Goal: Information Seeking & Learning: Understand process/instructions

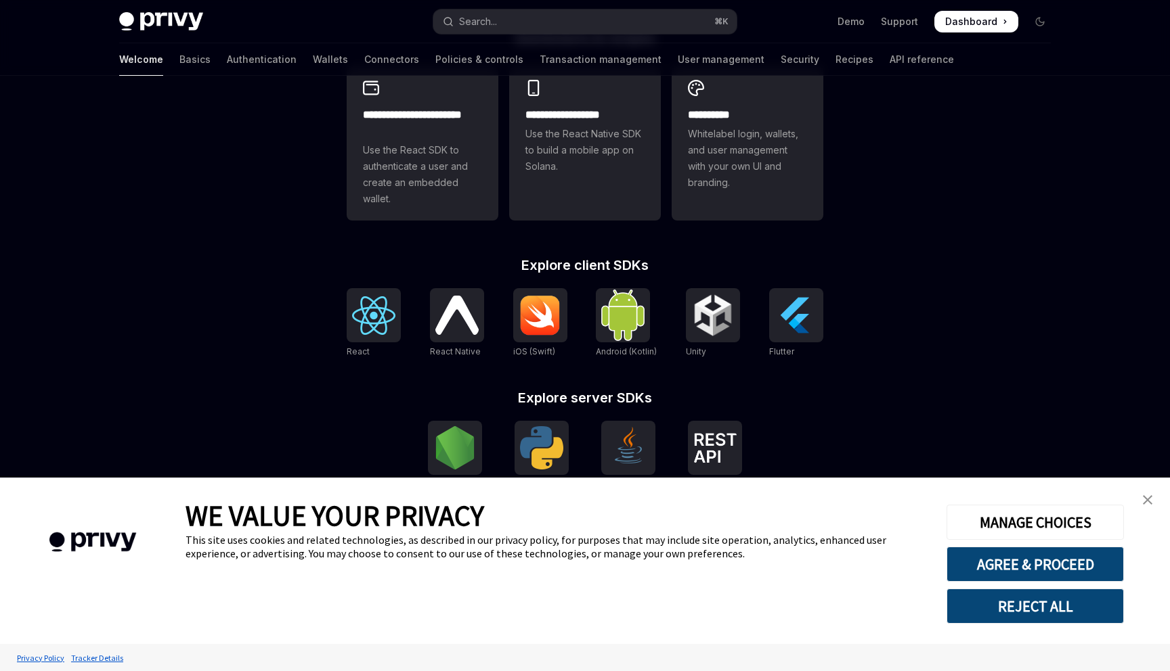
scroll to position [437, 0]
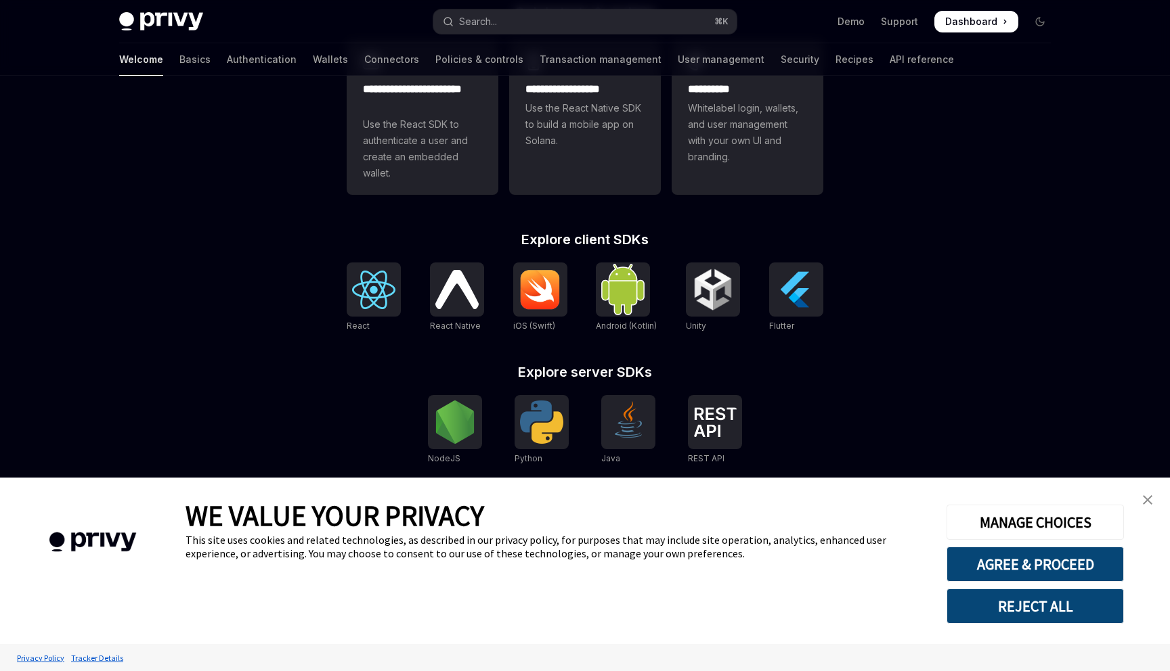
click at [1146, 491] on link "close banner" at bounding box center [1147, 500] width 27 height 27
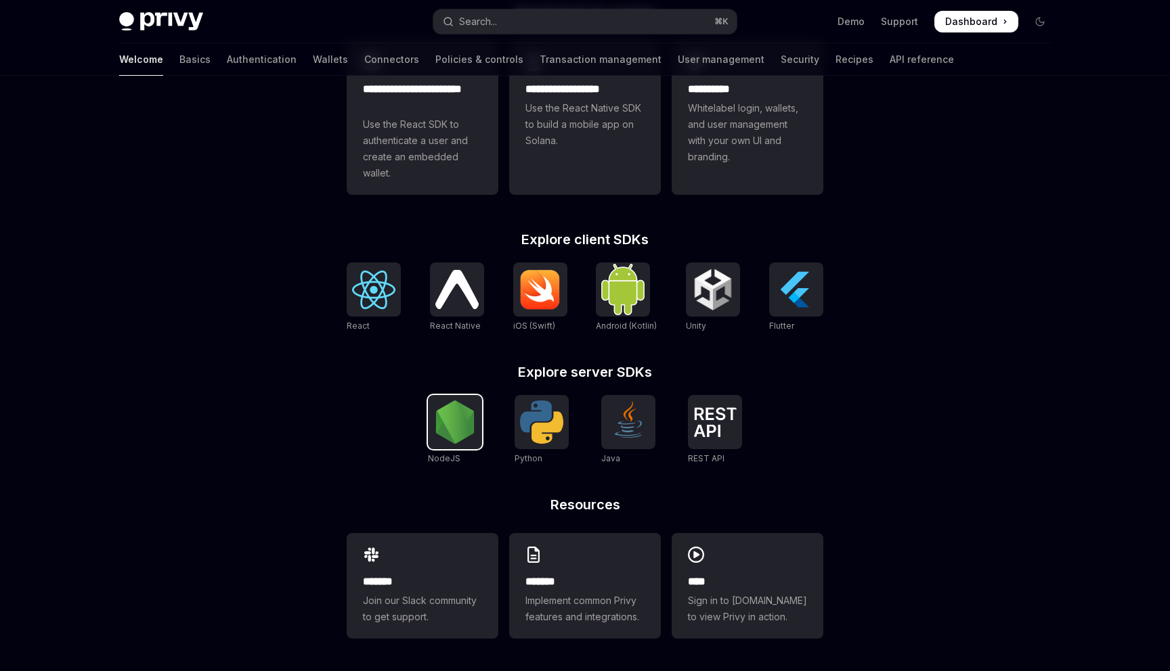
click at [447, 426] on img at bounding box center [454, 422] width 43 height 43
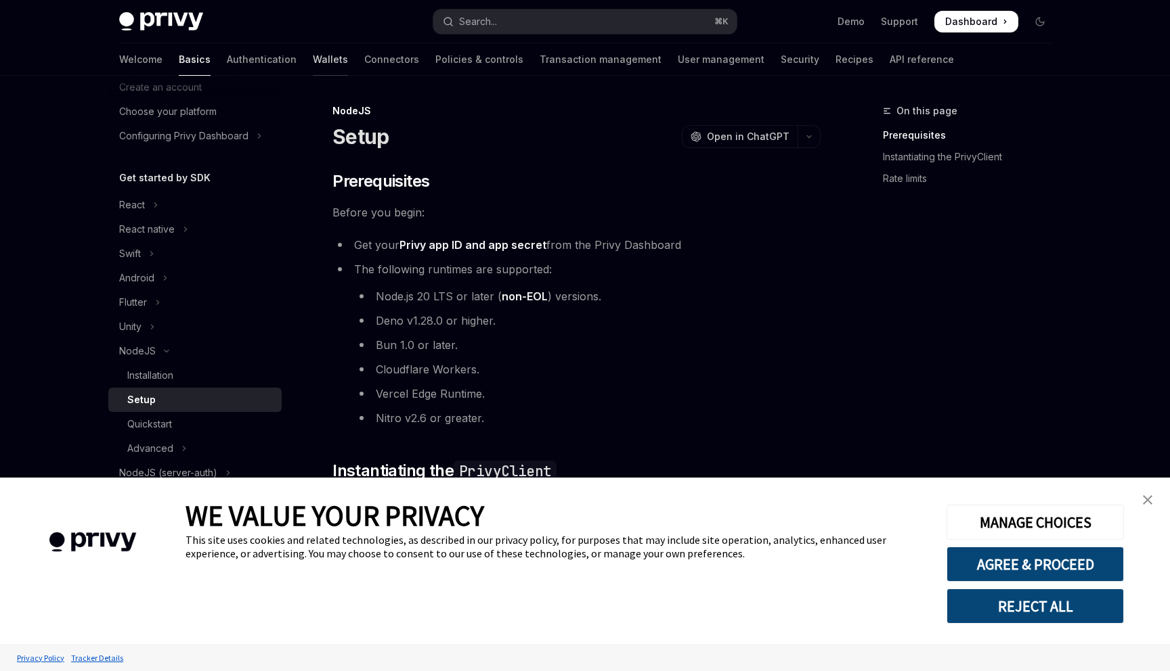
click at [313, 62] on link "Wallets" at bounding box center [330, 59] width 35 height 32
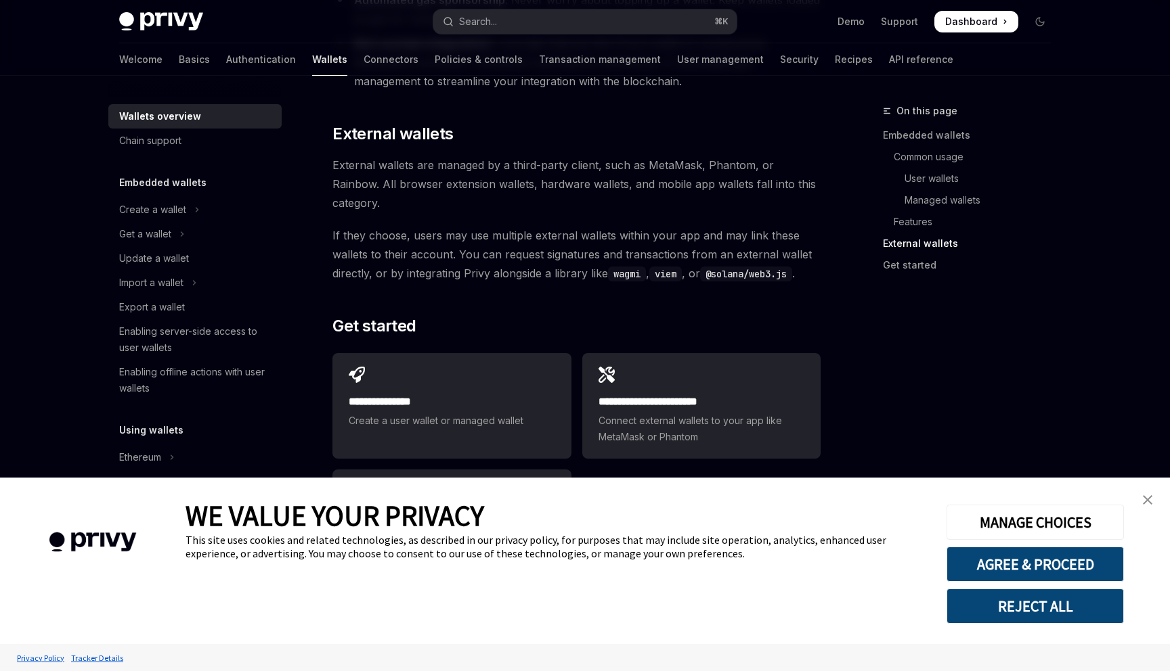
scroll to position [2041, 0]
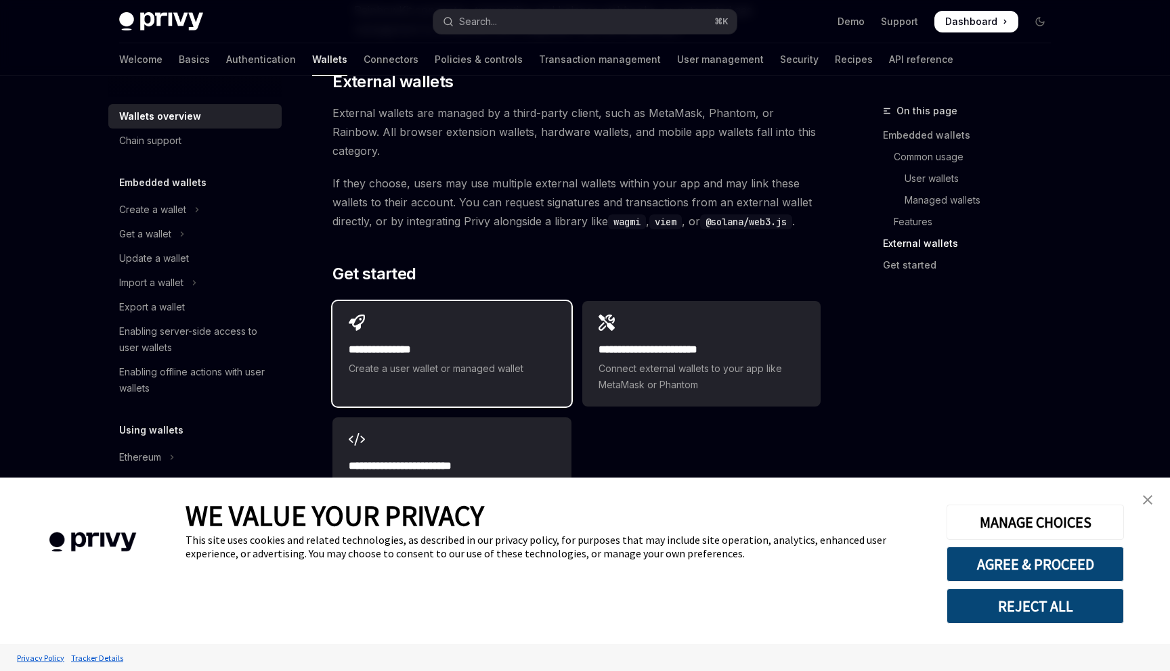
click at [489, 342] on h2 "**********" at bounding box center [452, 350] width 206 height 16
type textarea "*"
